Goal: Transaction & Acquisition: Purchase product/service

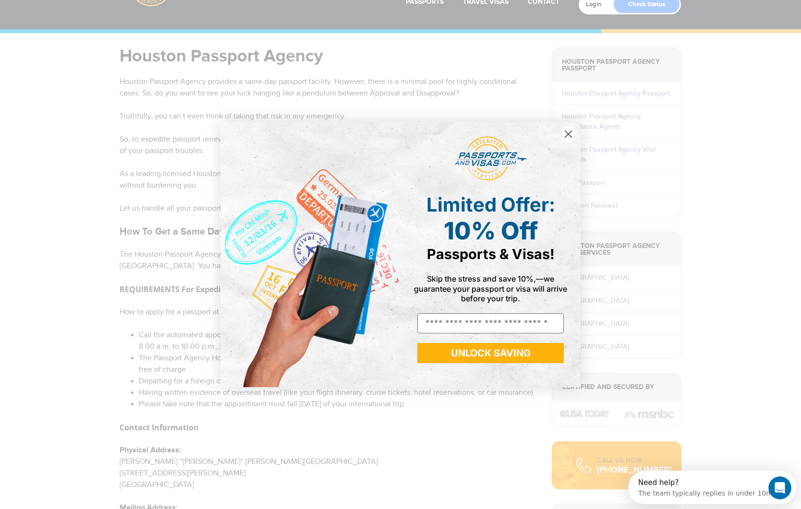
click at [563, 134] on circle "Close dialog" at bounding box center [568, 134] width 16 height 16
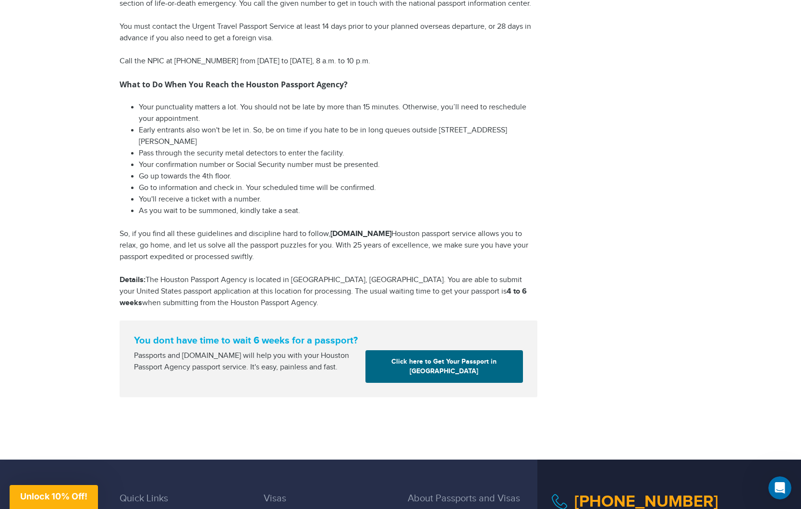
scroll to position [1114, 0]
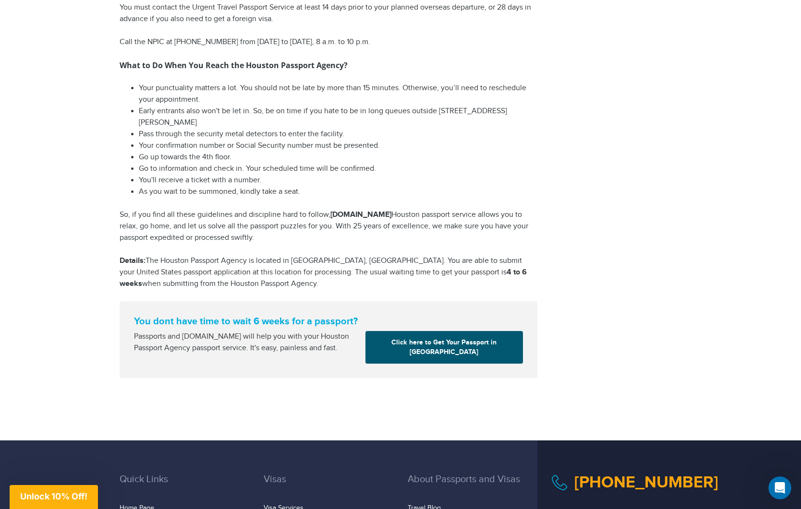
click at [413, 356] on link "Click here to Get Your Passport in Houston" at bounding box center [443, 347] width 157 height 33
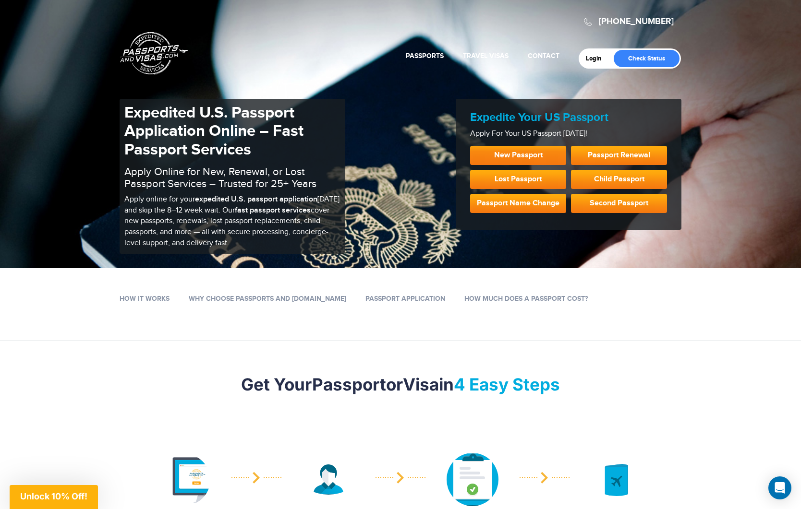
click at [531, 150] on link "New Passport" at bounding box center [518, 155] width 96 height 19
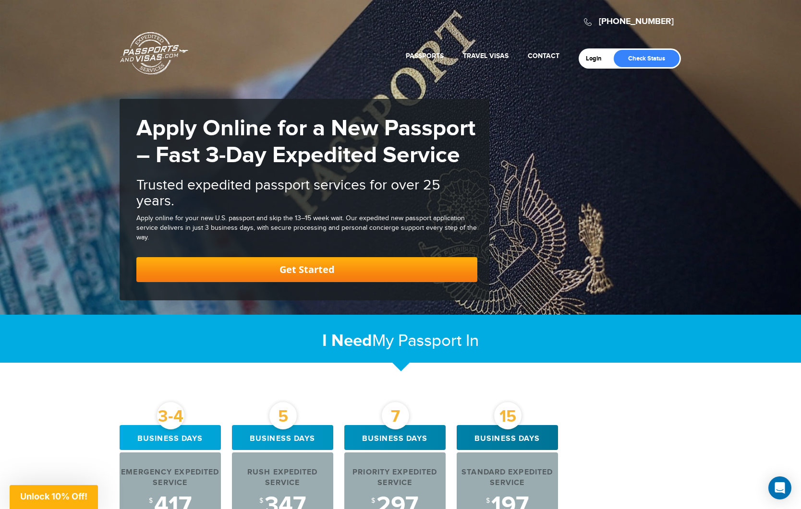
click at [379, 267] on link "Get Started" at bounding box center [306, 269] width 341 height 25
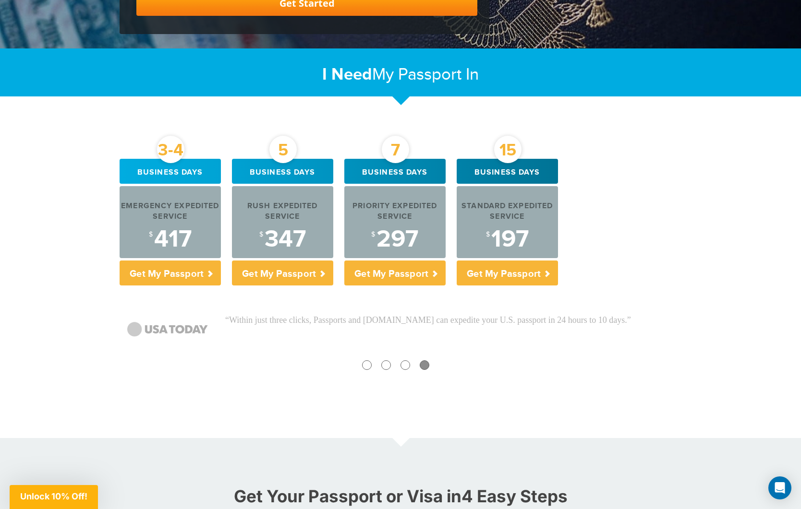
scroll to position [276, 0]
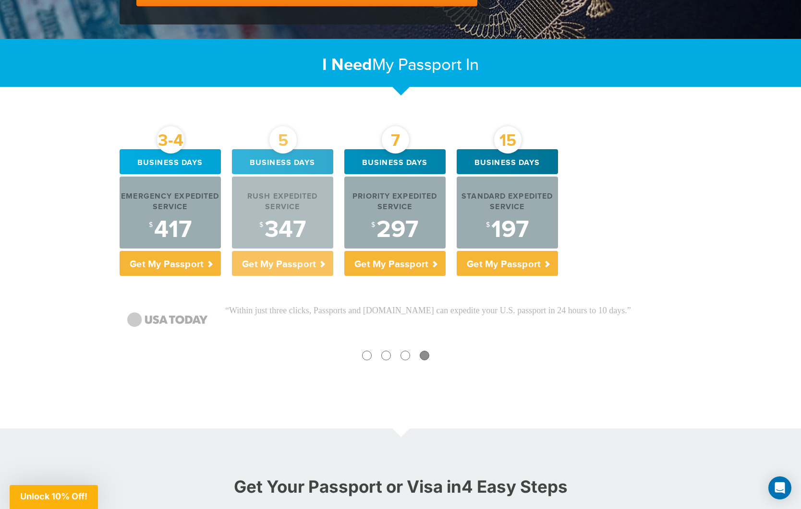
click at [280, 252] on p "Get My Passport" at bounding box center [282, 263] width 101 height 25
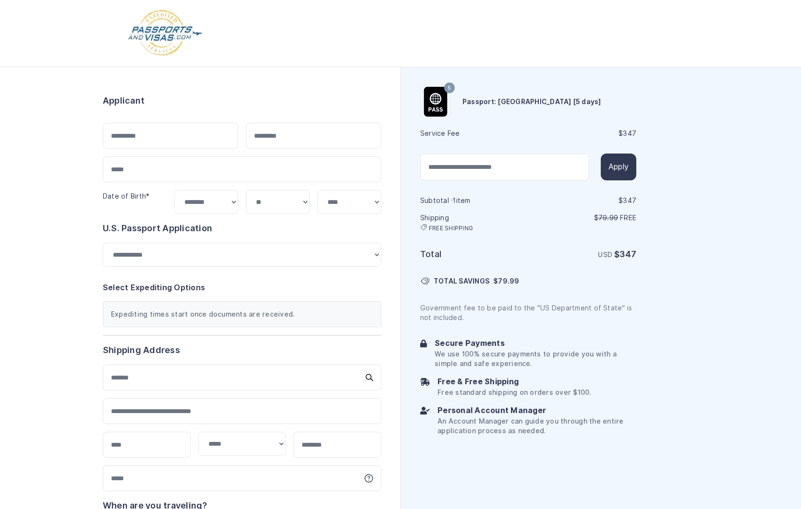
select select "***"
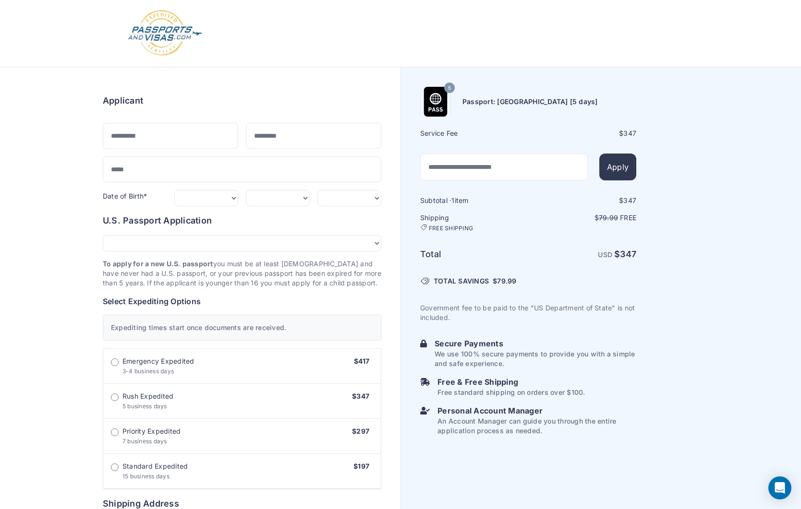
click at [431, 113] on img at bounding box center [435, 102] width 30 height 30
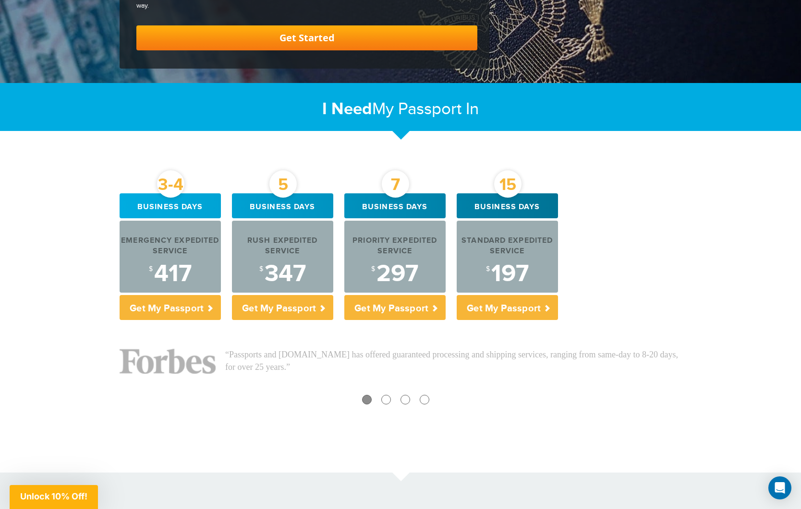
scroll to position [279, 0]
